Goal: Transaction & Acquisition: Book appointment/travel/reservation

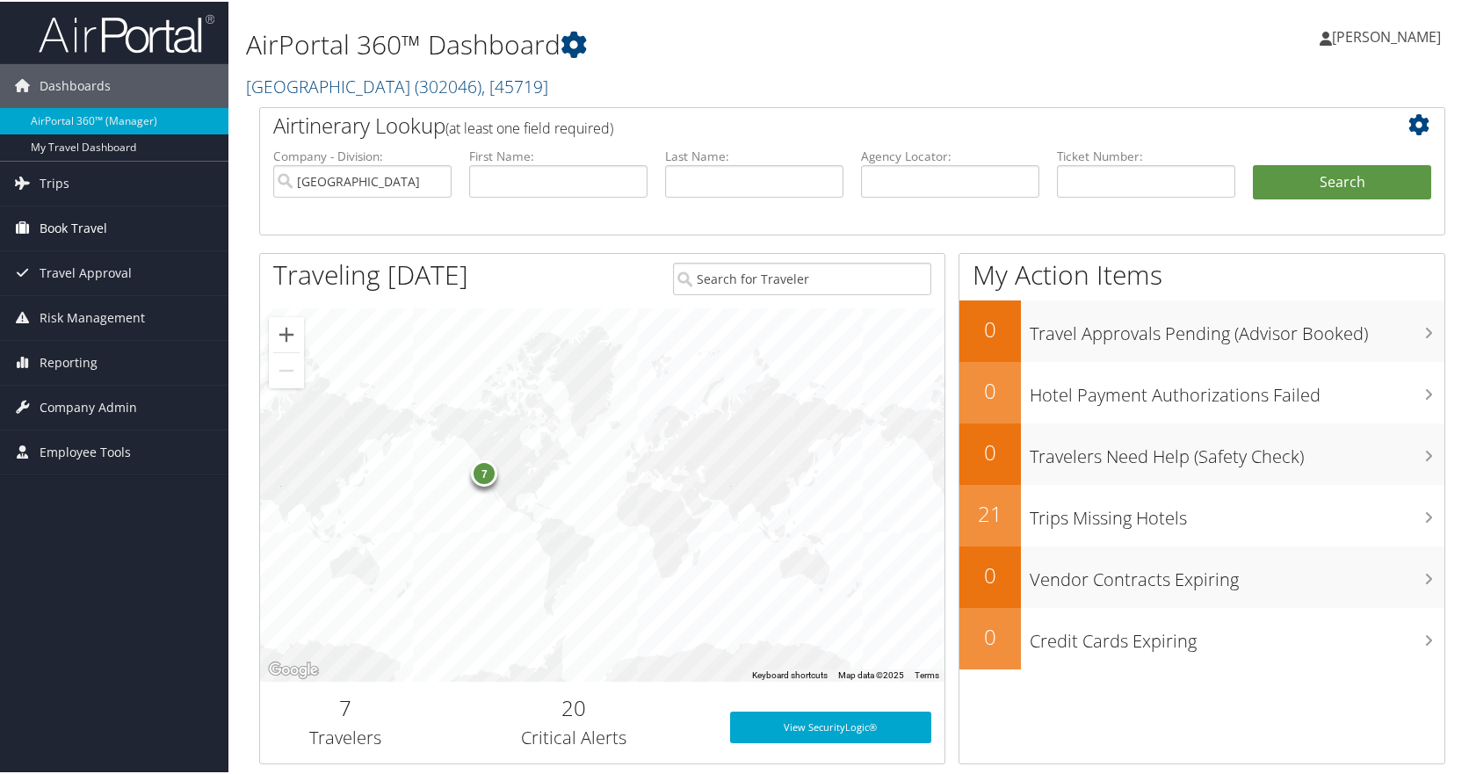
click at [94, 228] on span "Book Travel" at bounding box center [74, 227] width 68 height 44
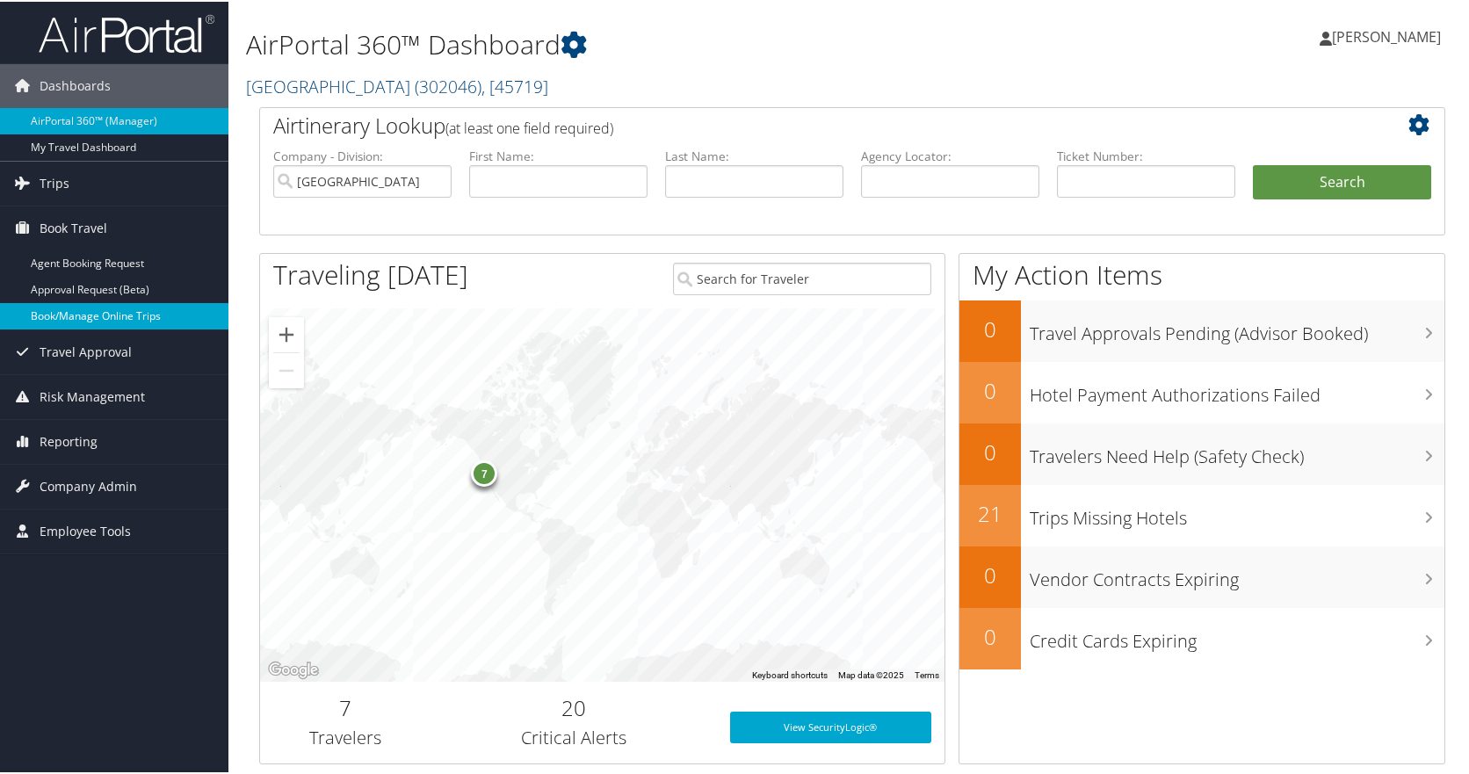
click at [140, 318] on link "Book/Manage Online Trips" at bounding box center [114, 314] width 228 height 26
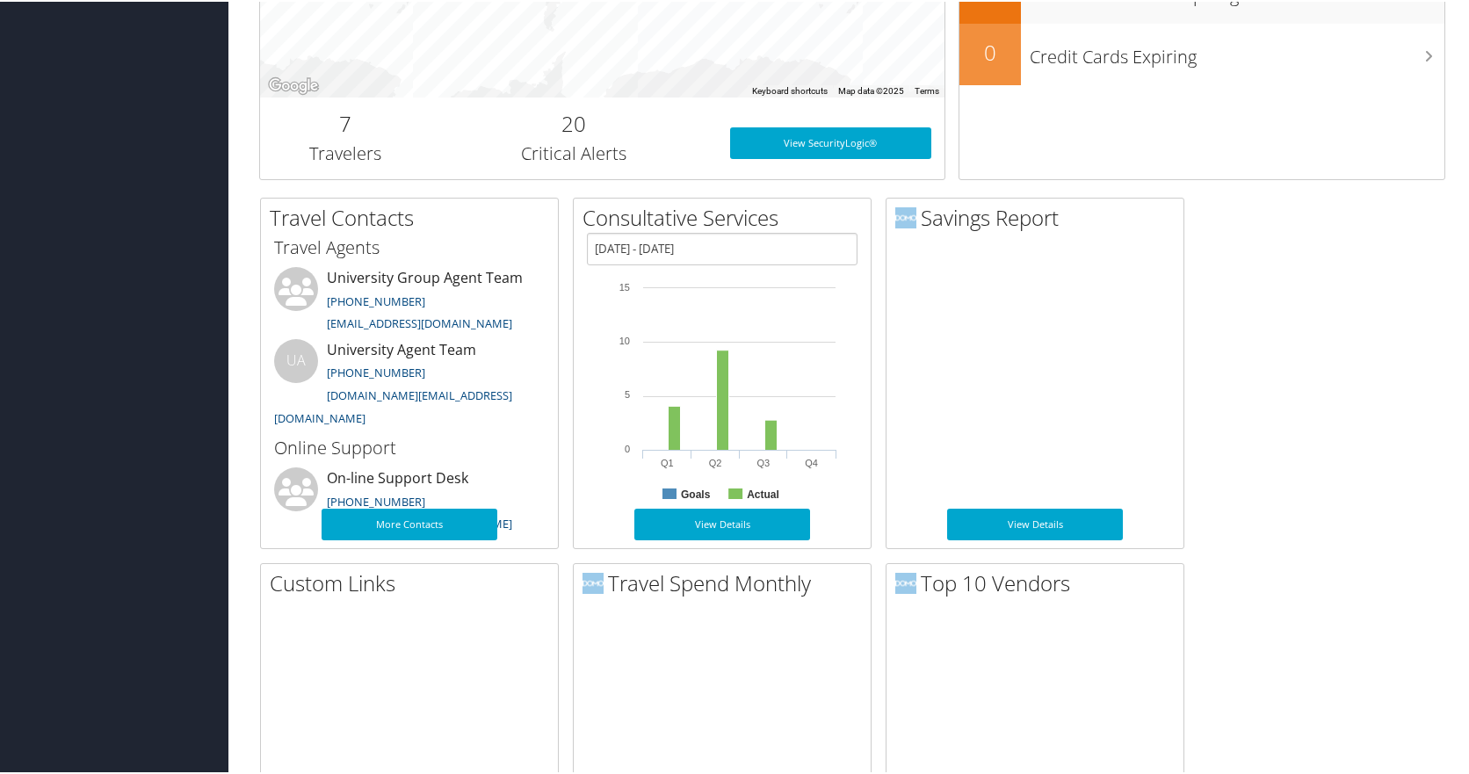
scroll to position [615, 0]
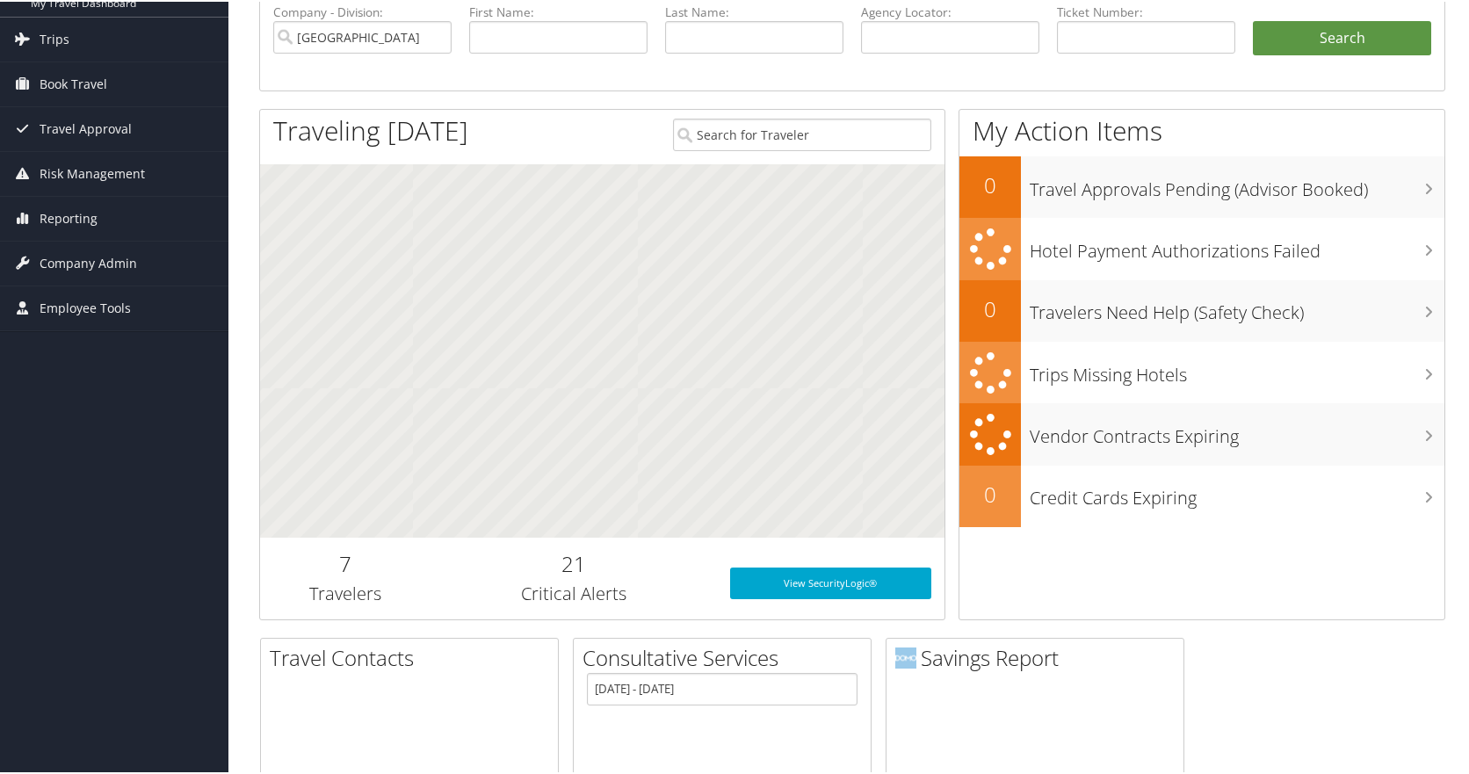
scroll to position [176, 0]
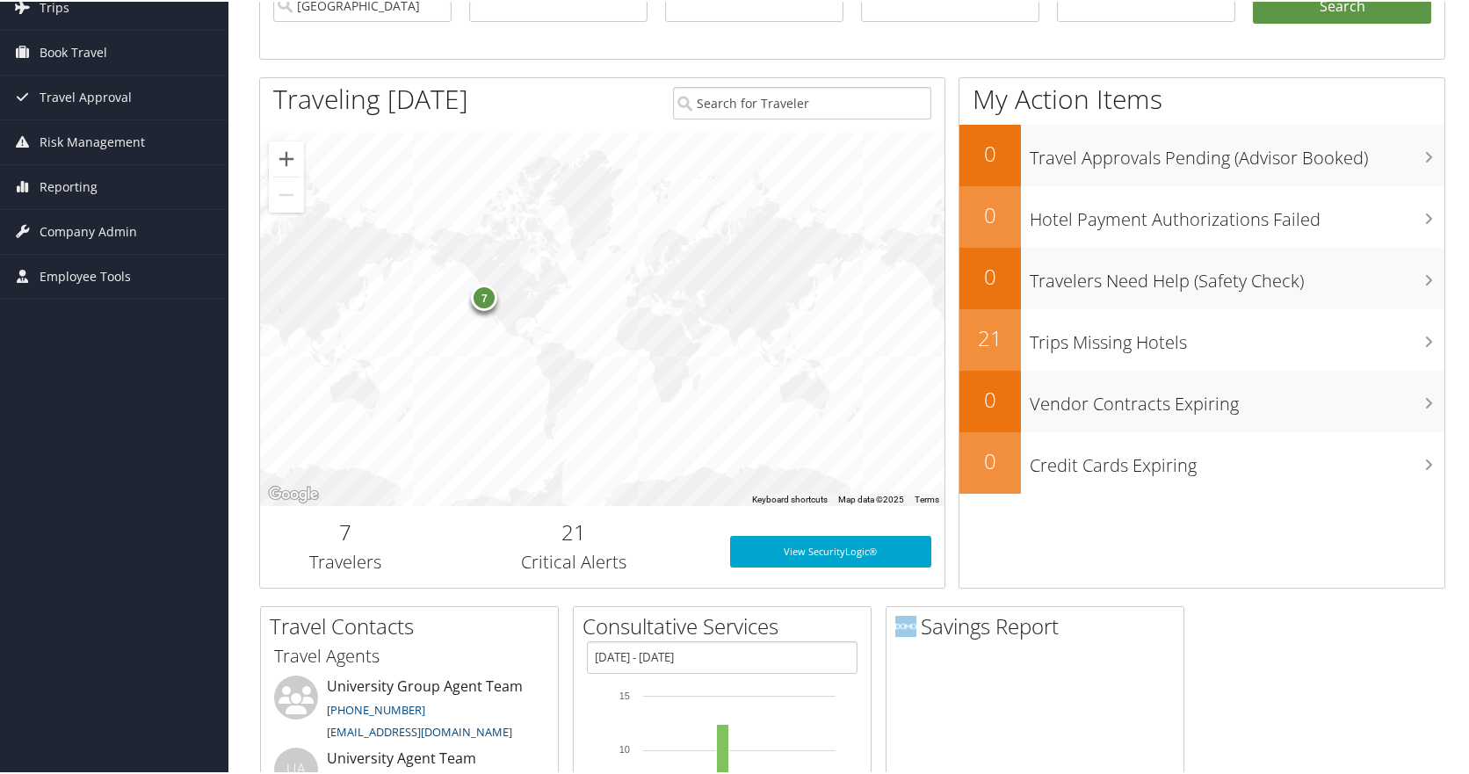
click at [481, 296] on div "7" at bounding box center [484, 296] width 26 height 26
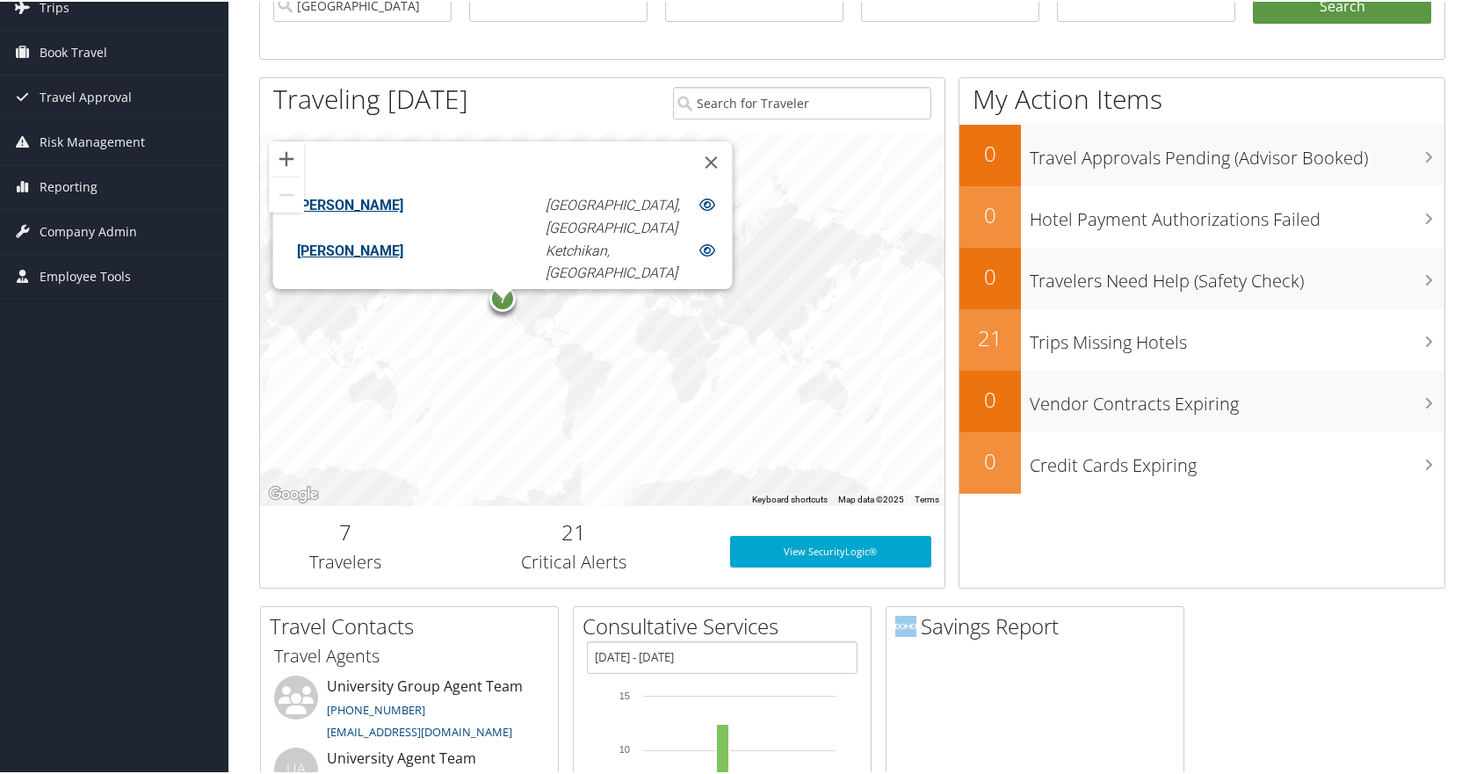
scroll to position [135, 0]
click at [690, 143] on button "Close" at bounding box center [711, 161] width 42 height 42
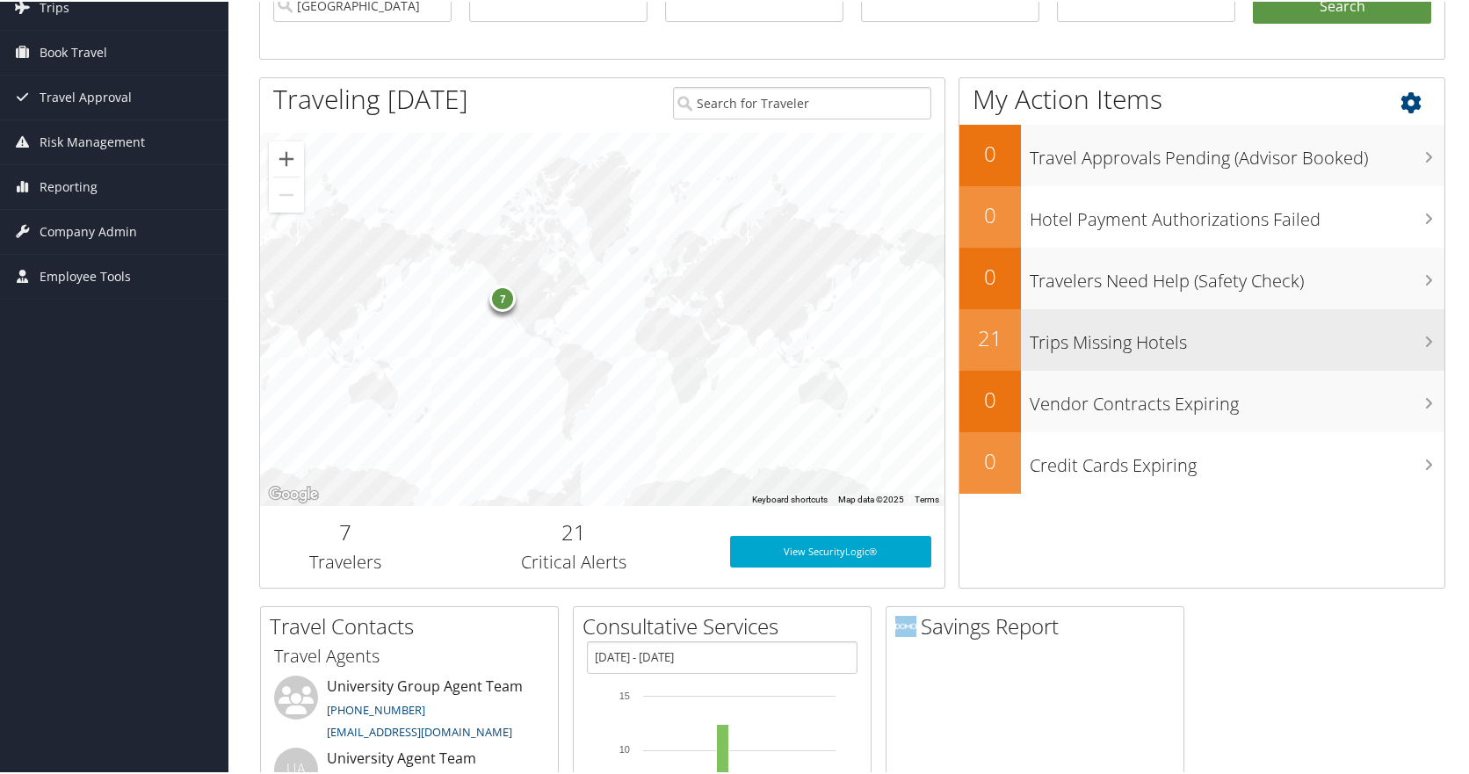
click at [1055, 333] on h3 "Trips Missing Hotels" at bounding box center [1237, 336] width 415 height 33
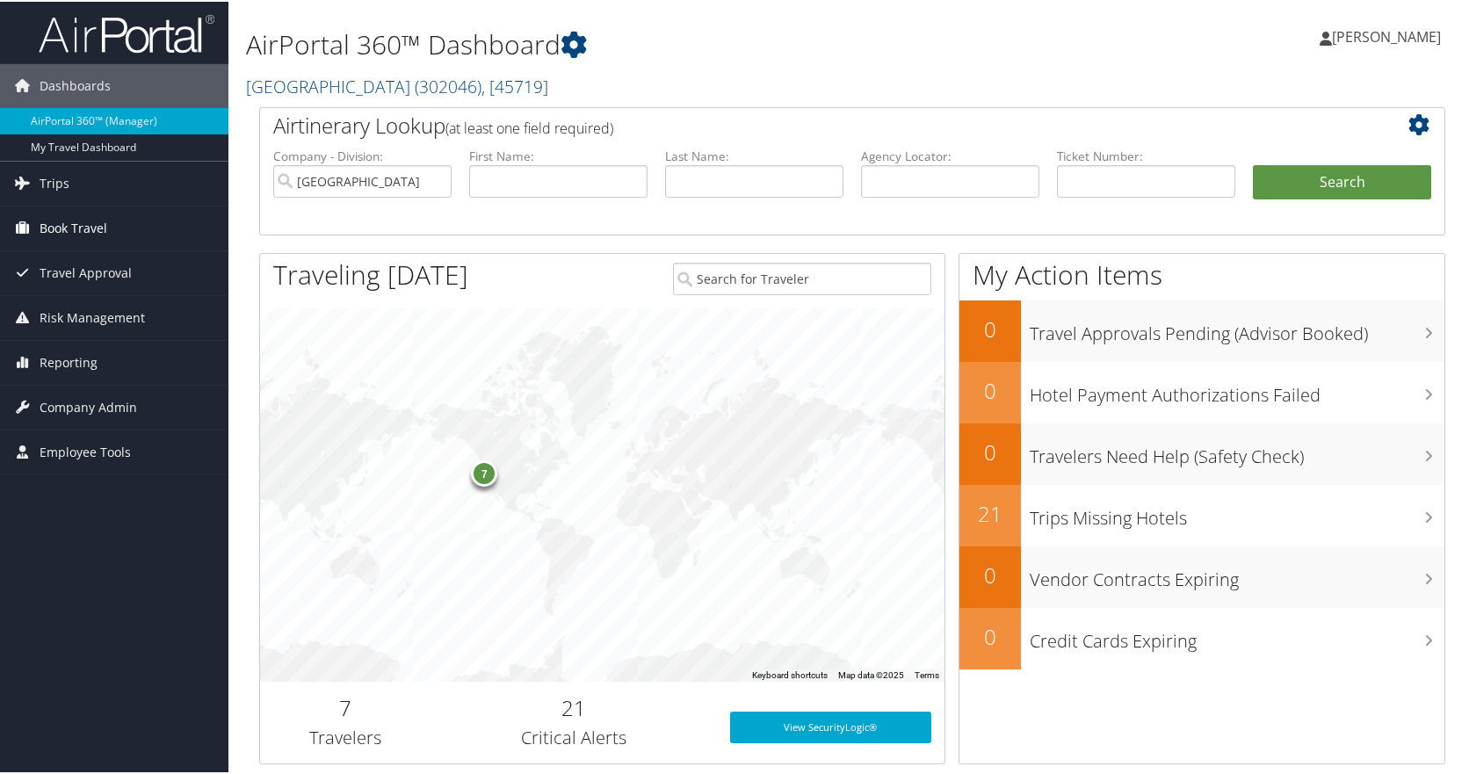
click at [43, 221] on span "Book Travel" at bounding box center [74, 227] width 68 height 44
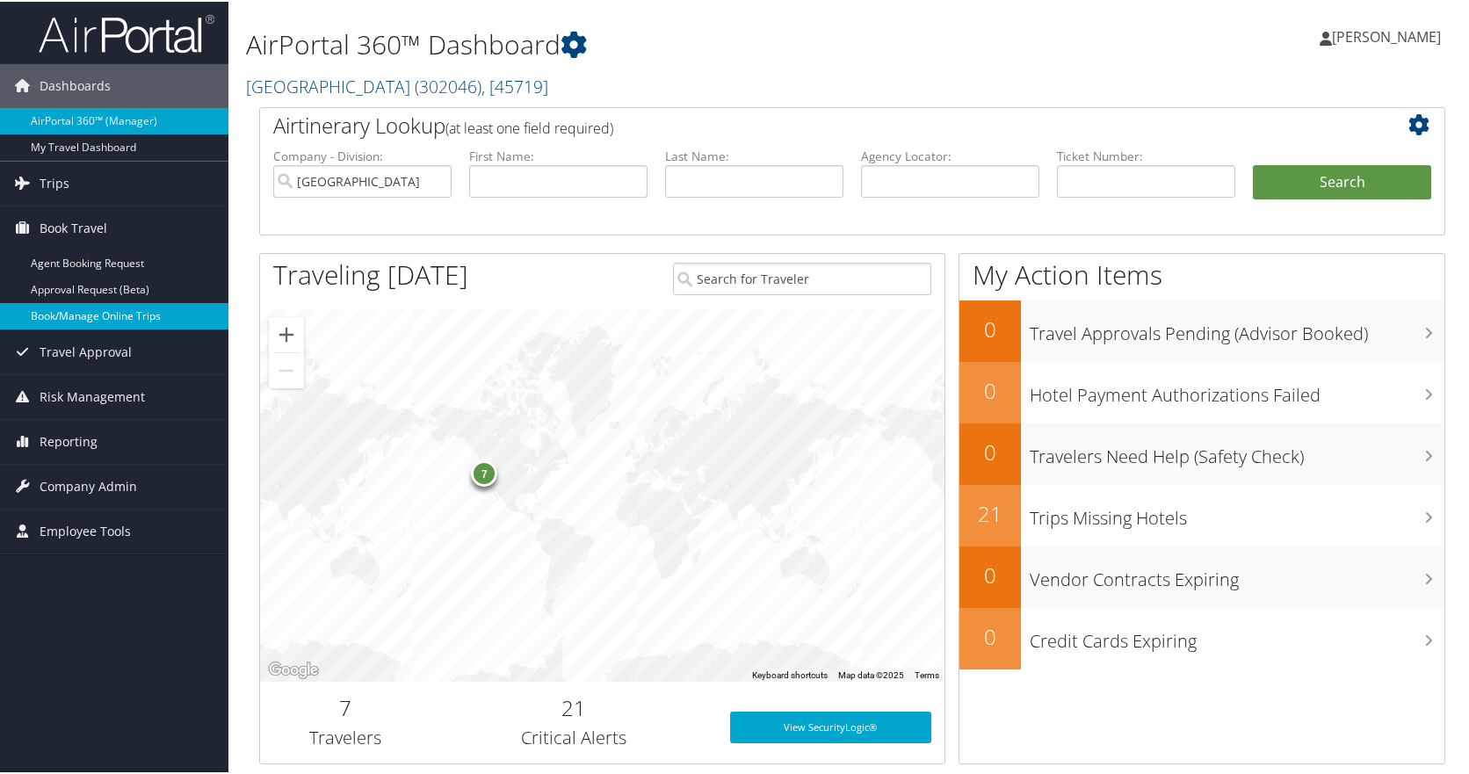
click at [57, 314] on link "Book/Manage Online Trips" at bounding box center [114, 314] width 228 height 26
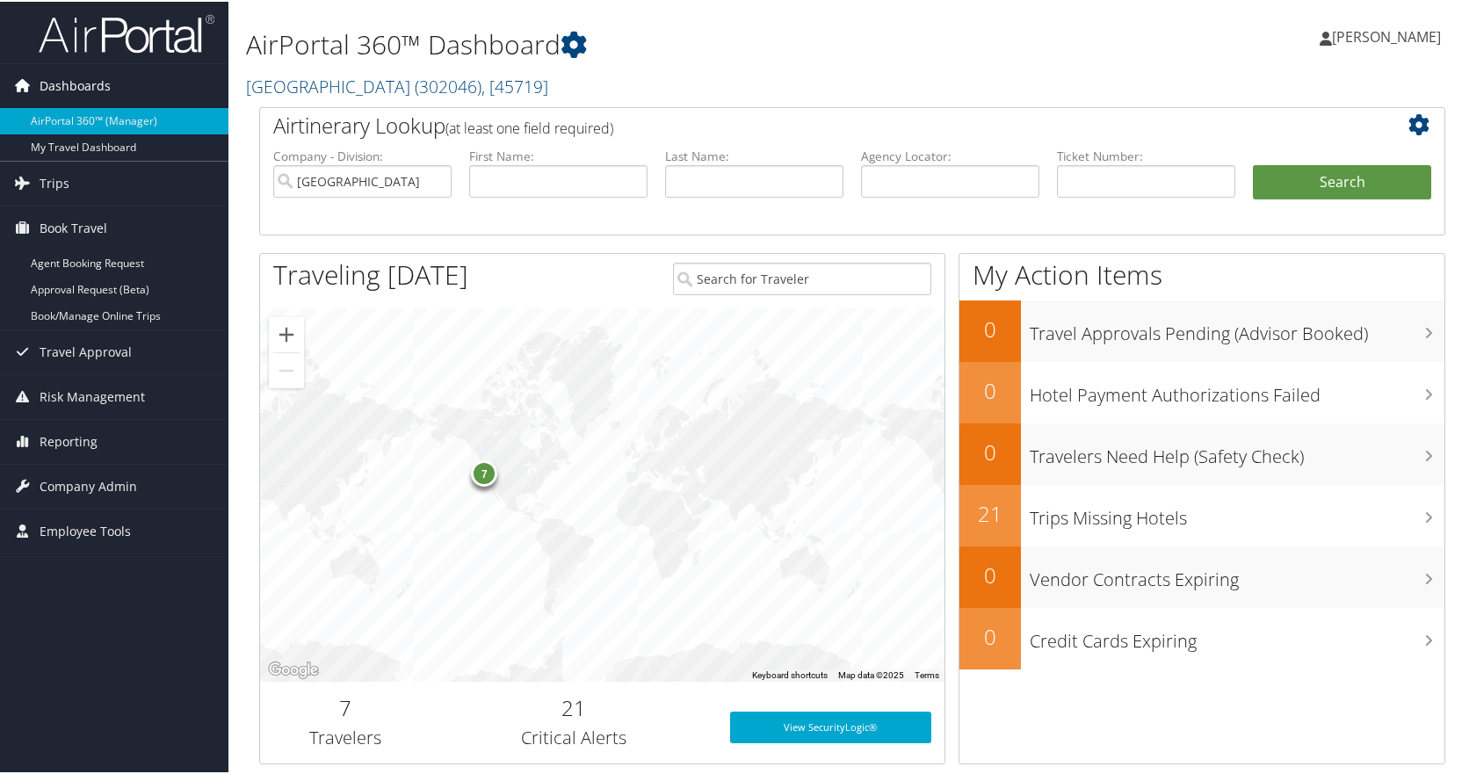
click at [52, 80] on span "Dashboards" at bounding box center [75, 84] width 71 height 44
